Goal: Task Accomplishment & Management: Manage account settings

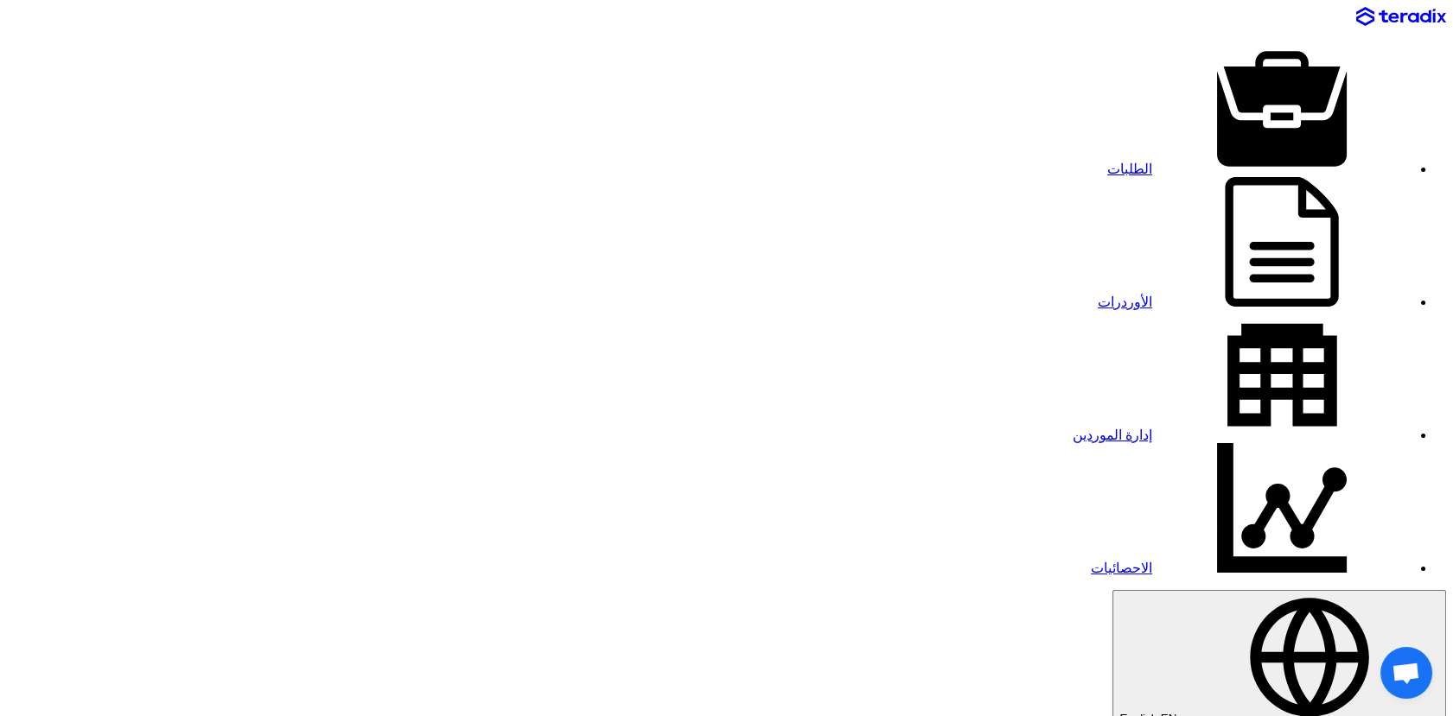
paste input "8100015829"
type input "8100015829"
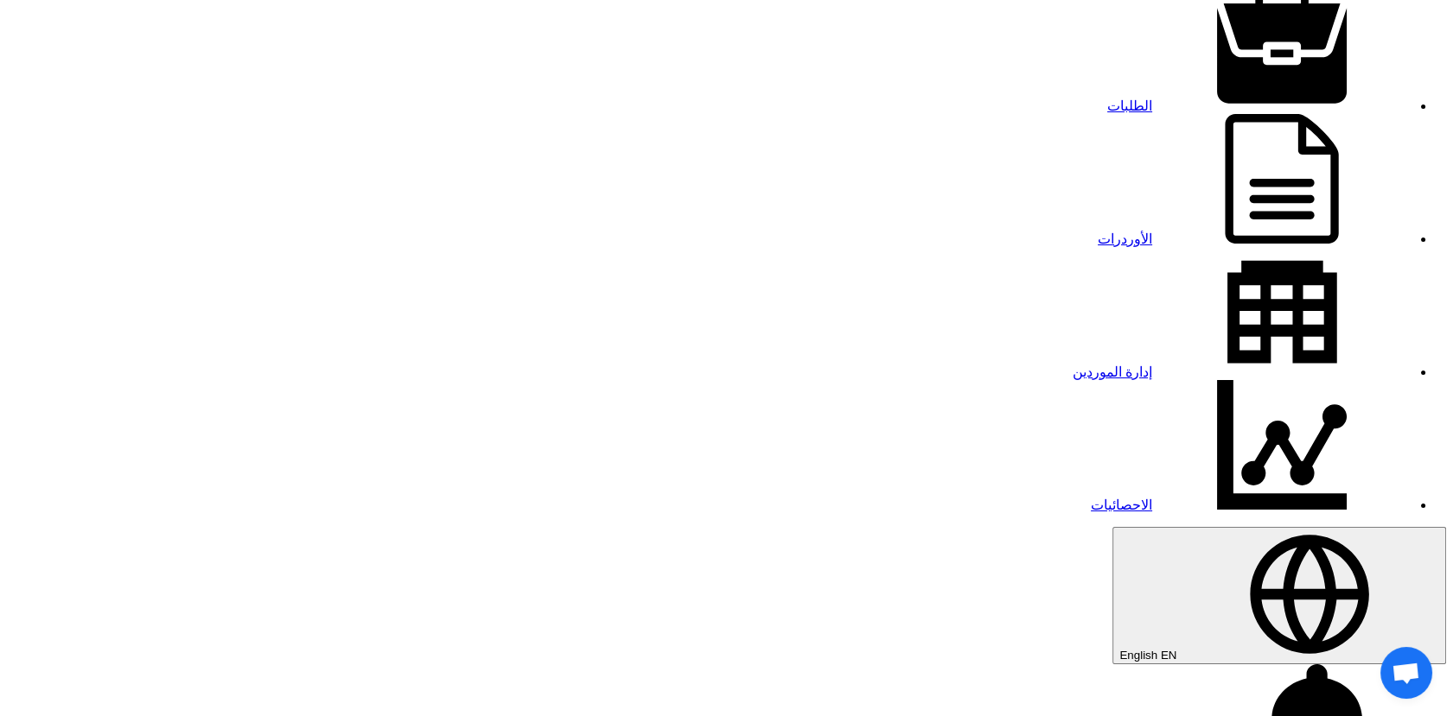
scroll to position [96, 0]
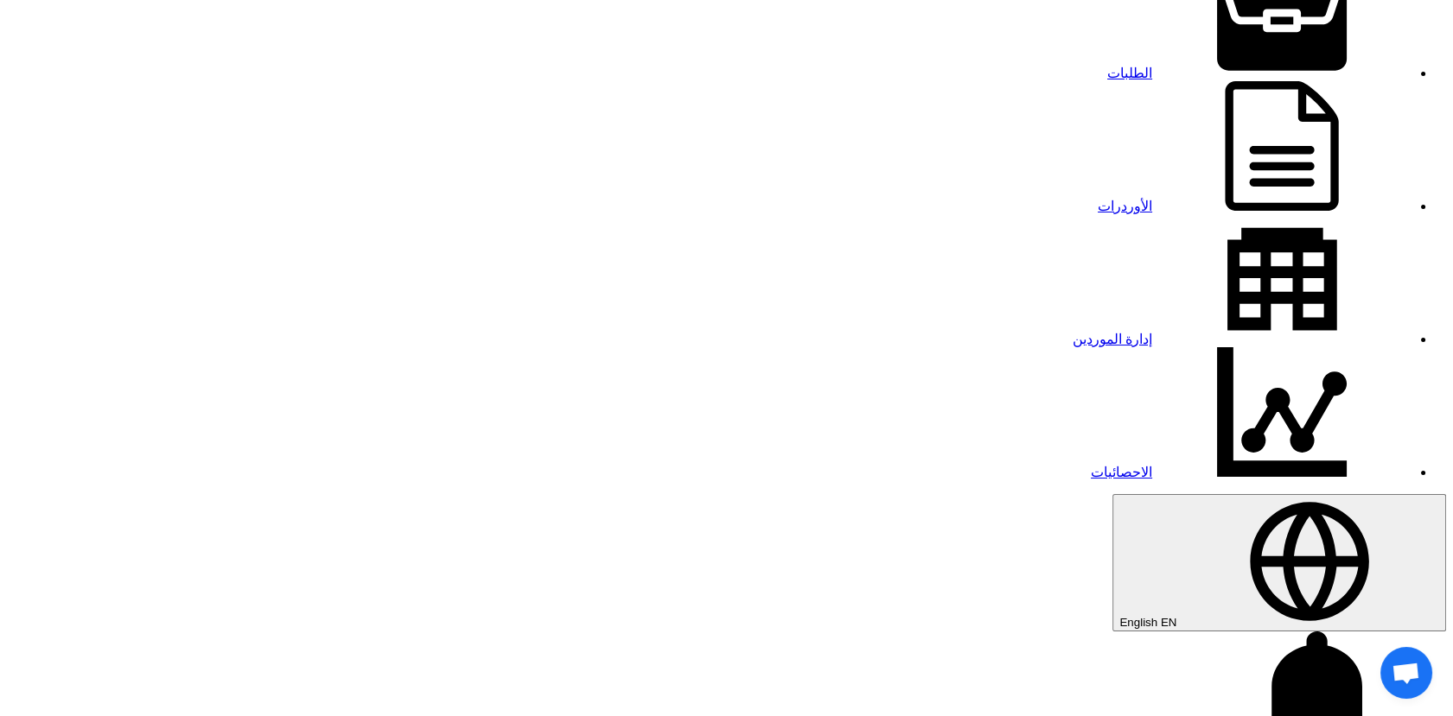
type input "[DATE]"
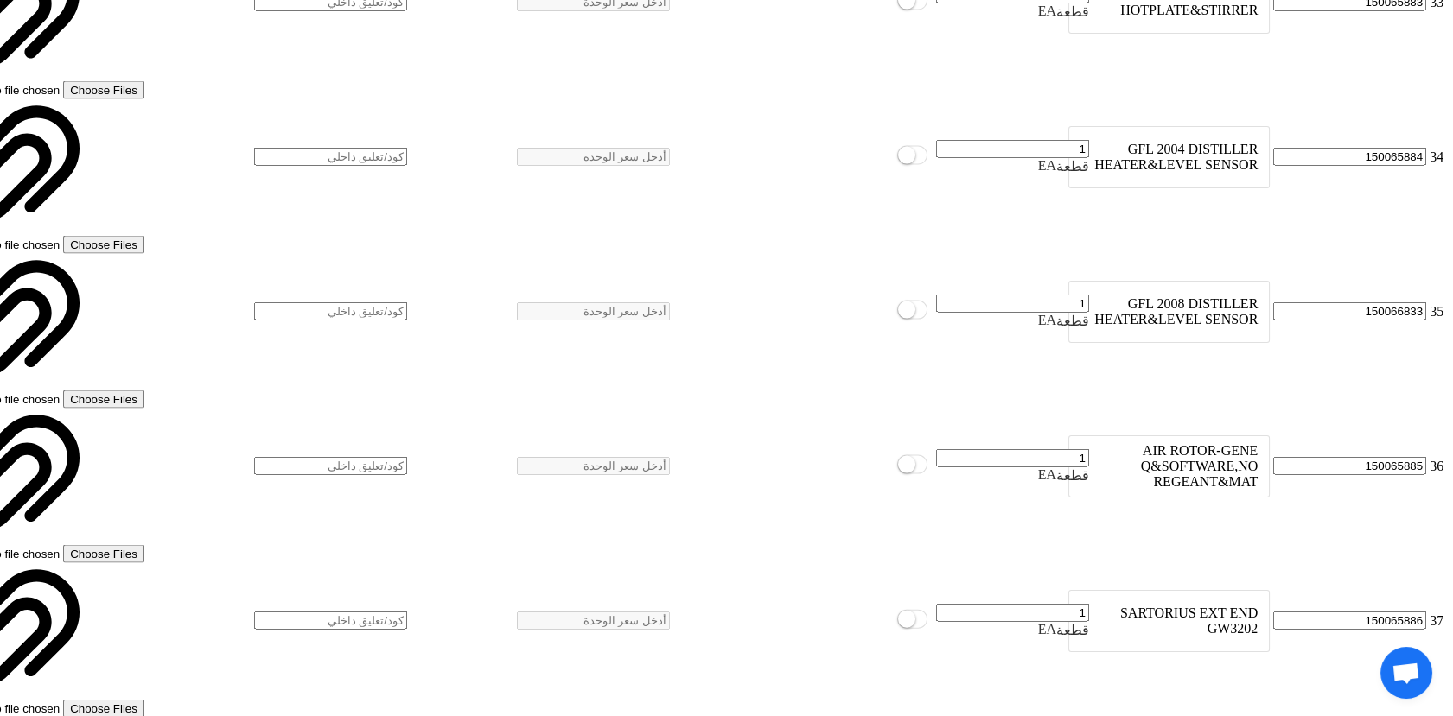
scroll to position [7642, 0]
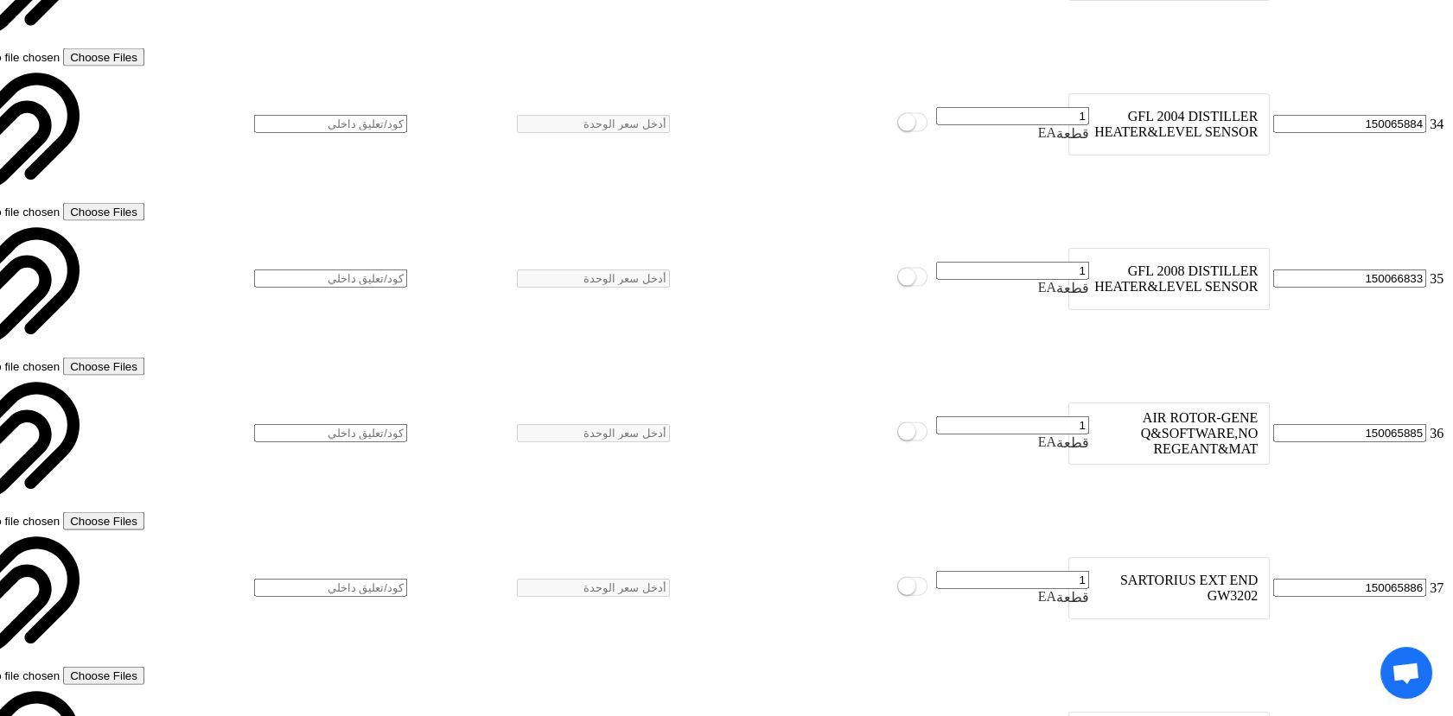
scroll to position [0, 0]
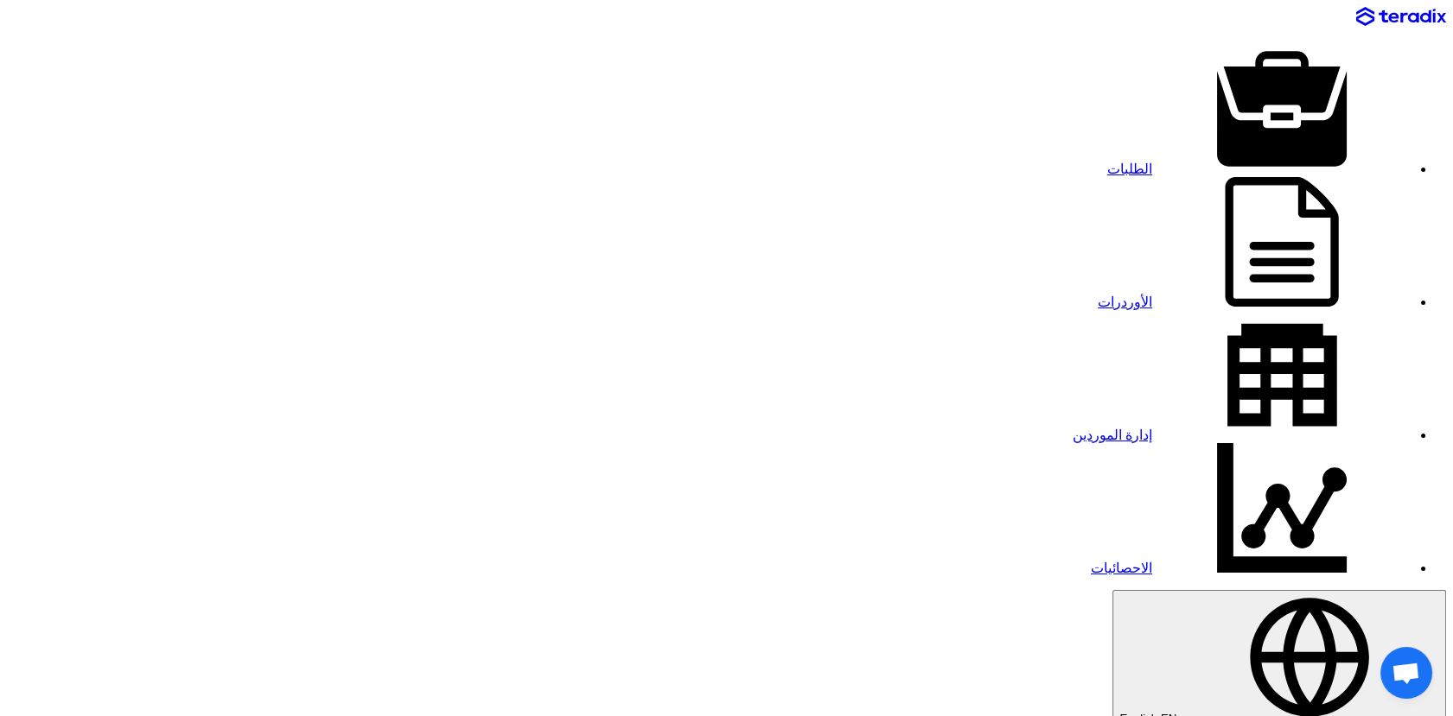
click at [1227, 324] on use at bounding box center [1282, 375] width 110 height 103
click at [1107, 162] on link "الطلبات" at bounding box center [1259, 169] width 304 height 15
paste input "8100015829"
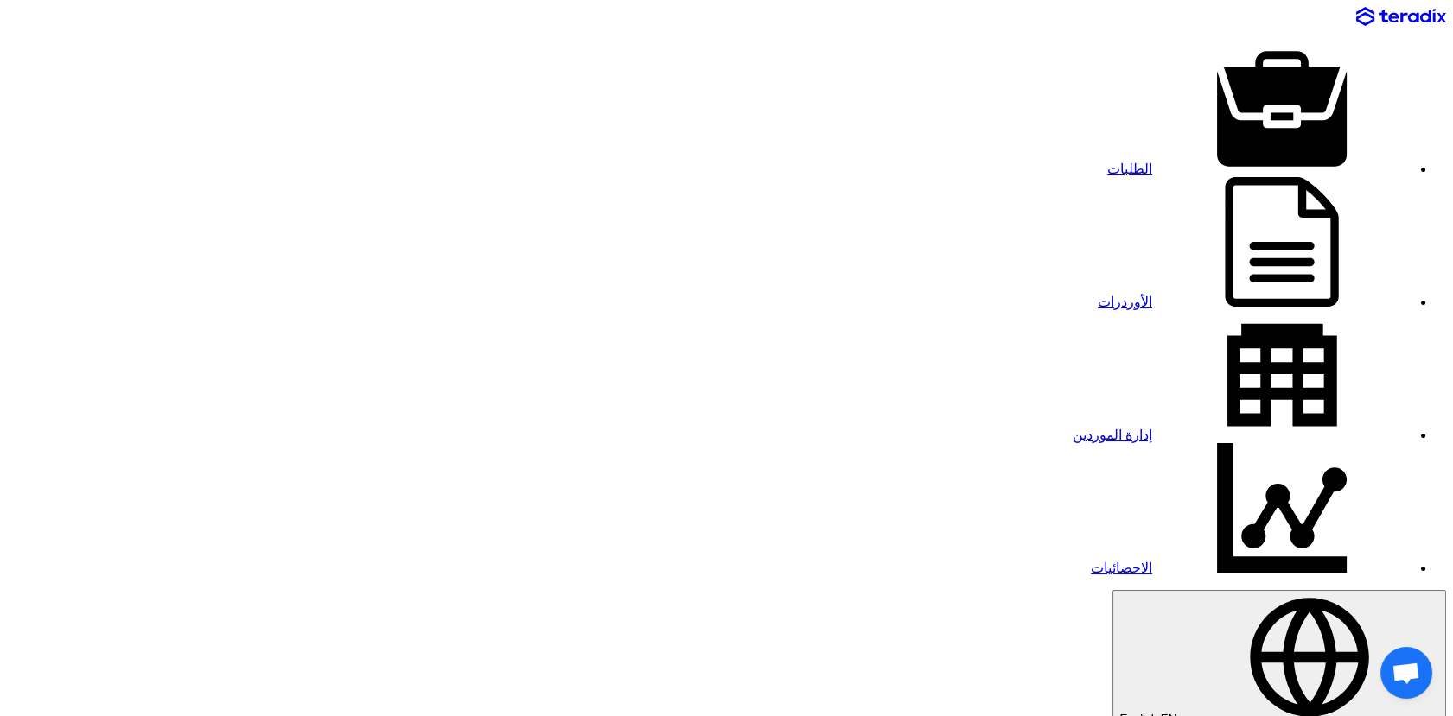
type input "8100015829"
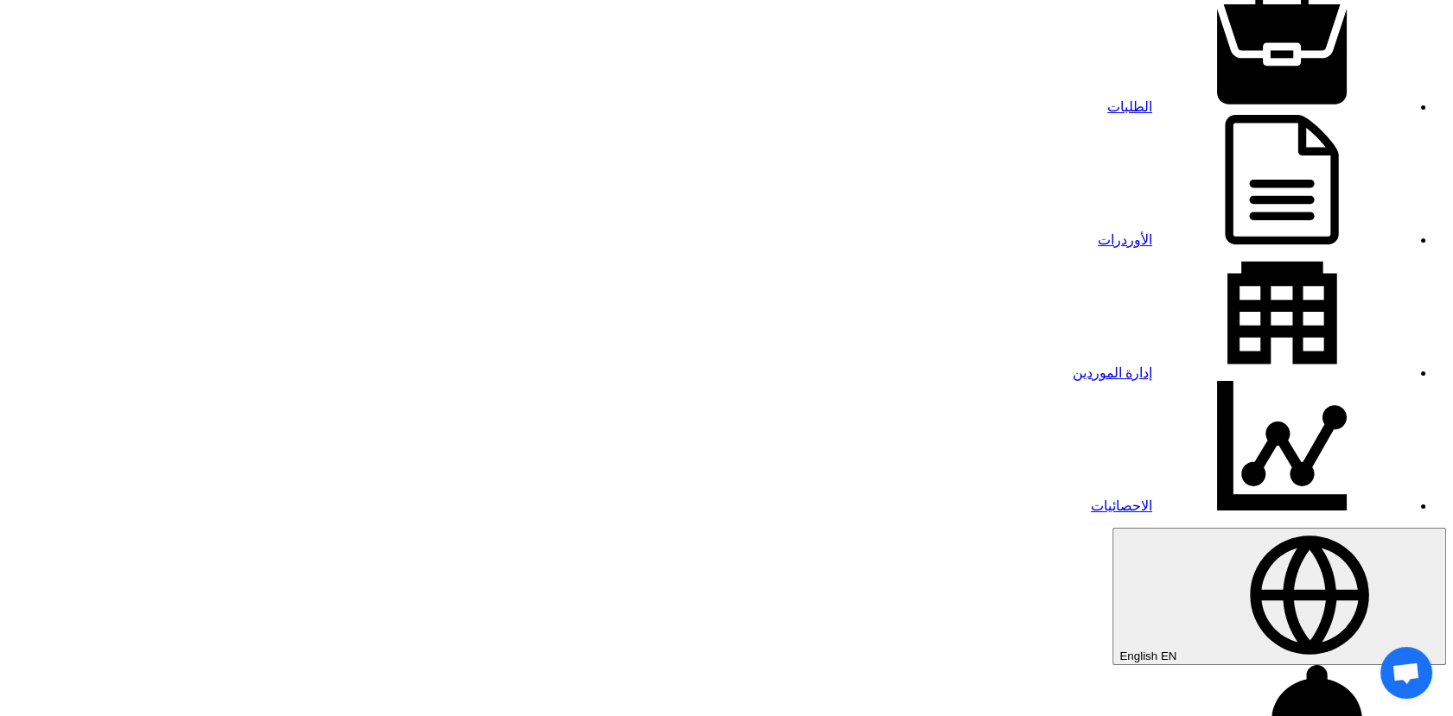
scroll to position [96, 0]
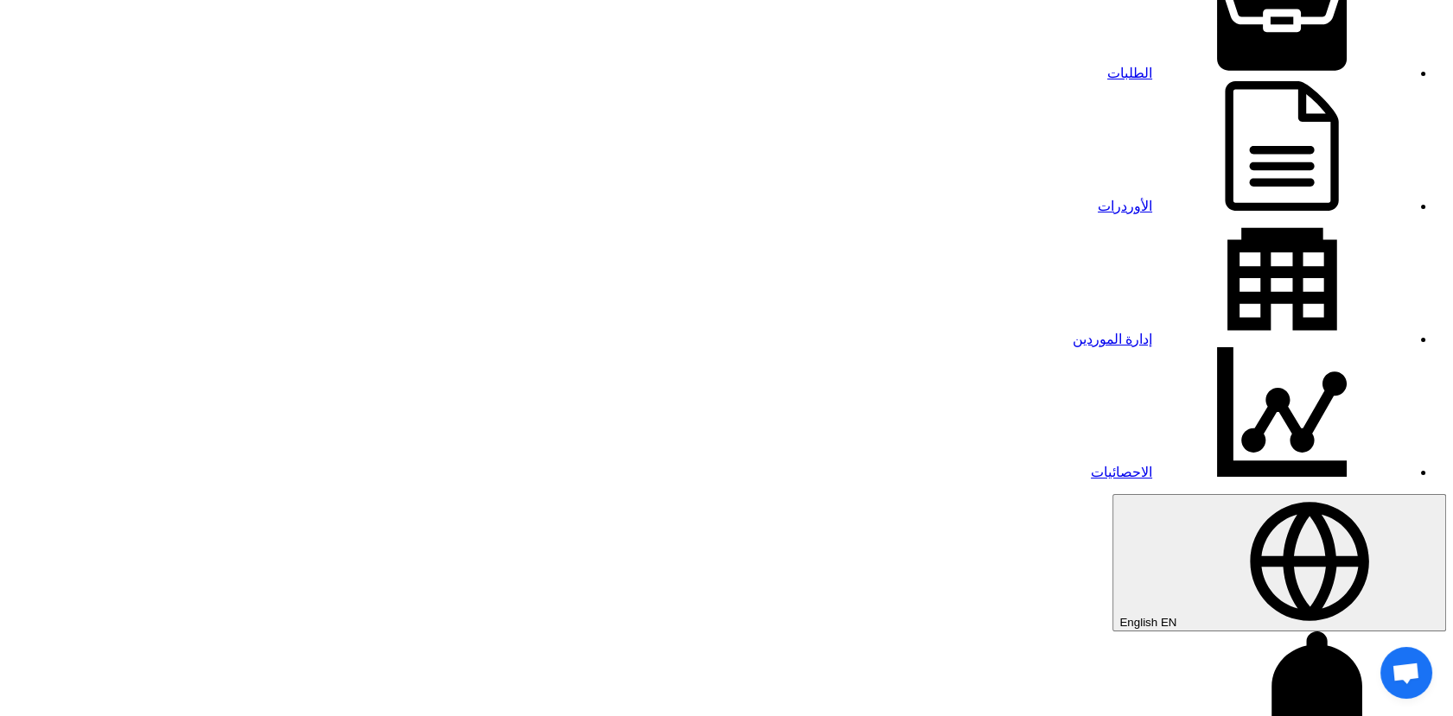
type input "[DATE]"
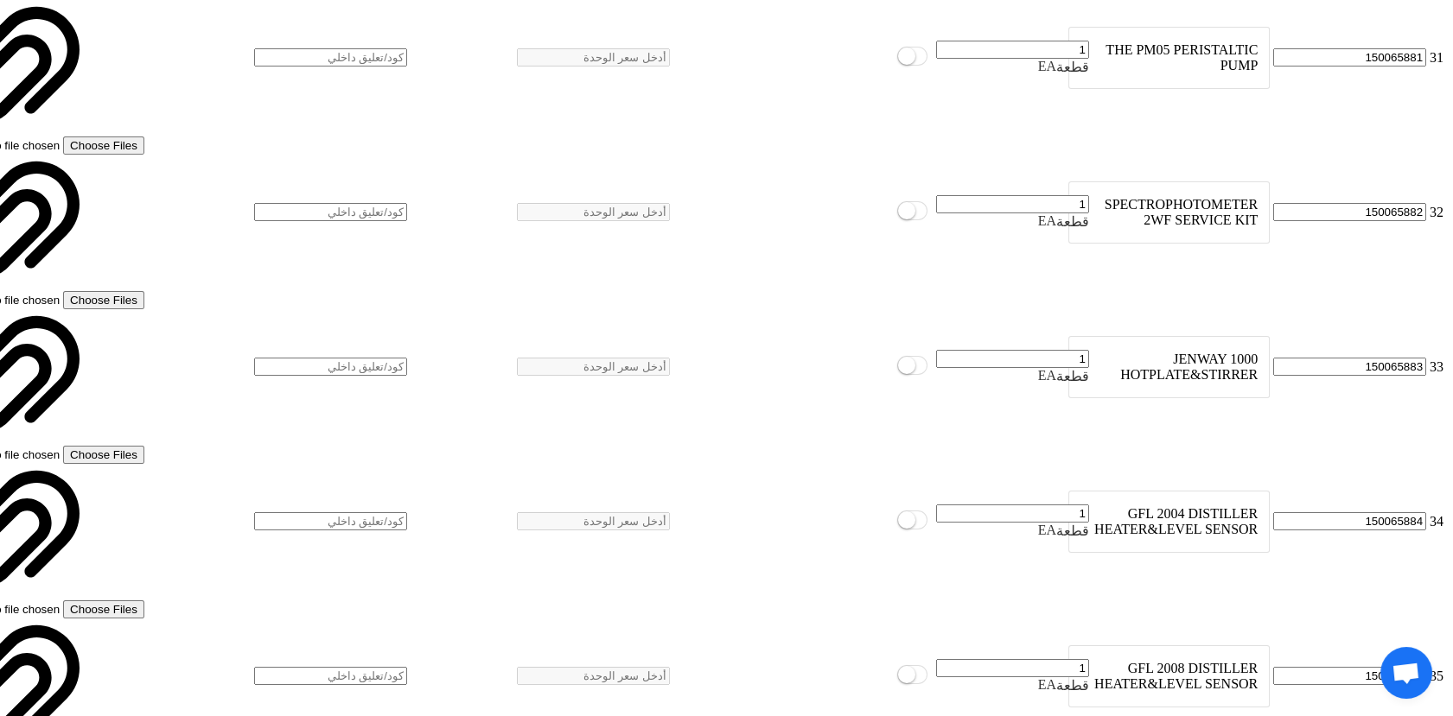
scroll to position [7489, 0]
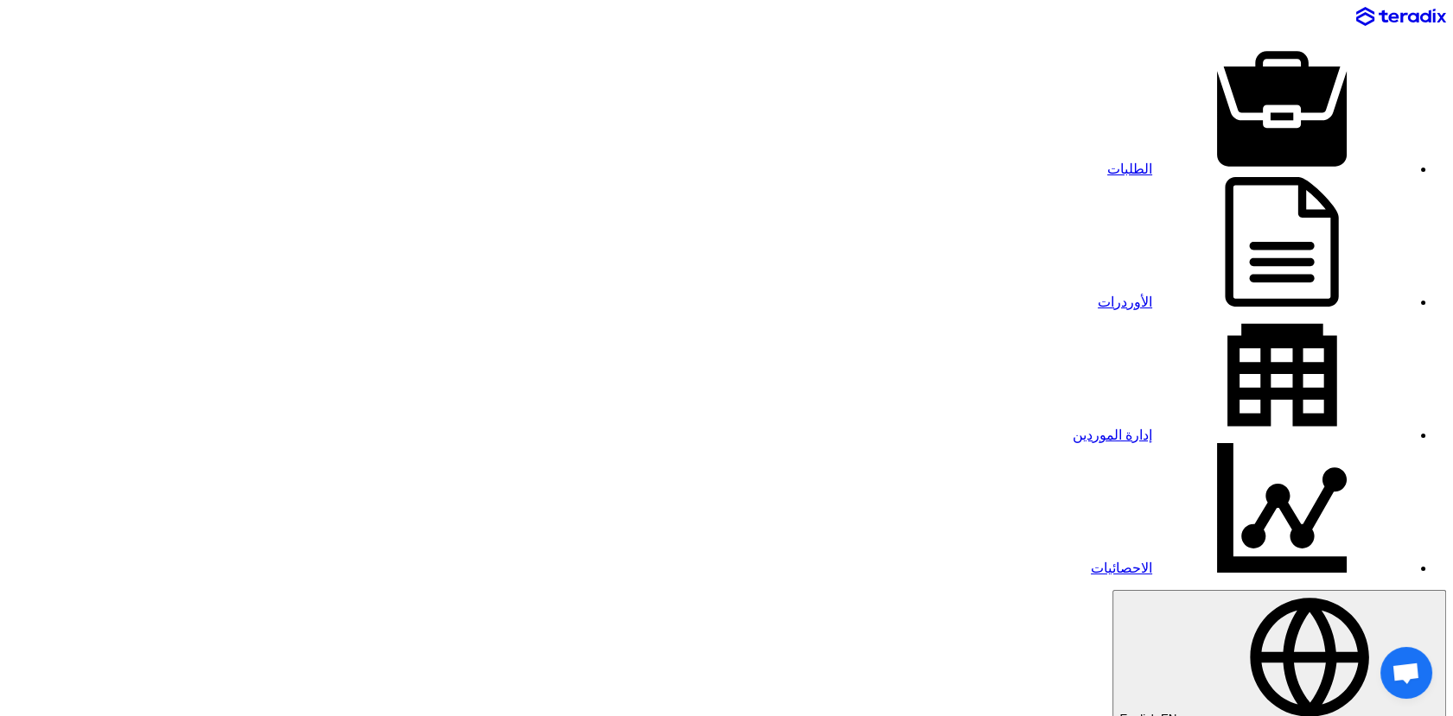
click at [1139, 162] on link "الطلبات" at bounding box center [1259, 169] width 304 height 15
click at [1072, 428] on link "إدارة الموردين" at bounding box center [1241, 435] width 339 height 15
click at [1116, 162] on link "الطلبات" at bounding box center [1259, 169] width 304 height 15
paste input "8100015829"
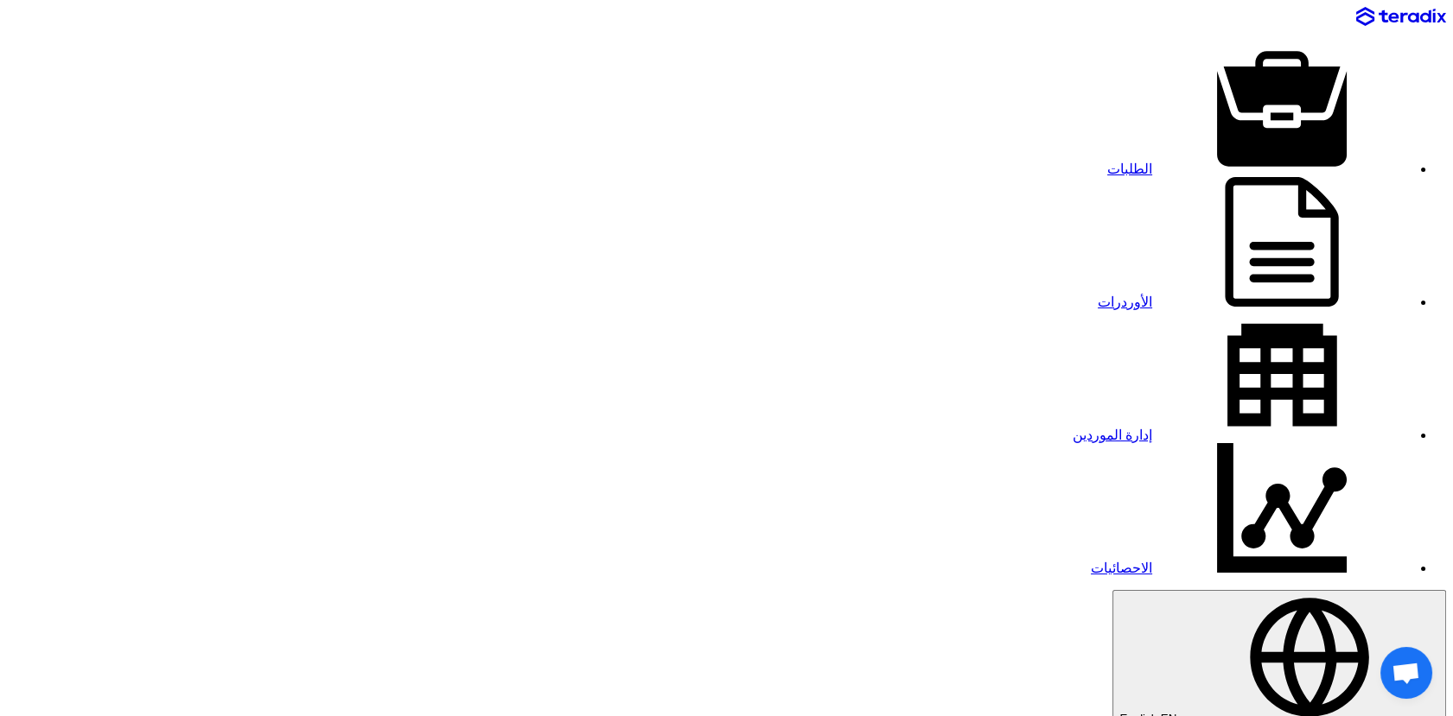
type input "8100015829"
click at [1132, 162] on link "الطلبات" at bounding box center [1259, 169] width 304 height 15
